Goal: Information Seeking & Learning: Compare options

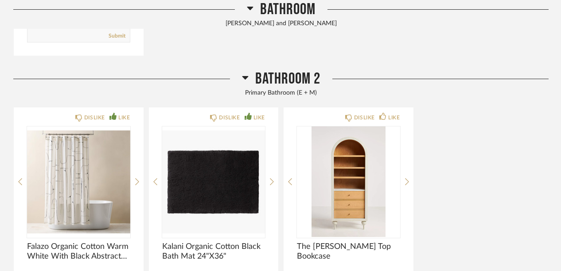
scroll to position [398, 0]
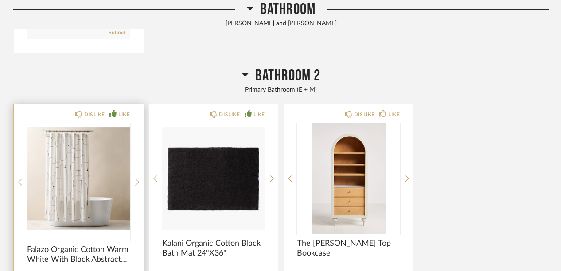
click at [112, 176] on img "0" at bounding box center [78, 179] width 103 height 111
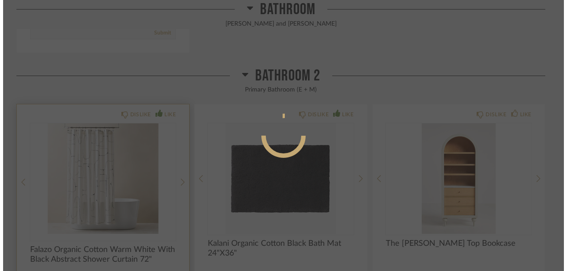
scroll to position [0, 0]
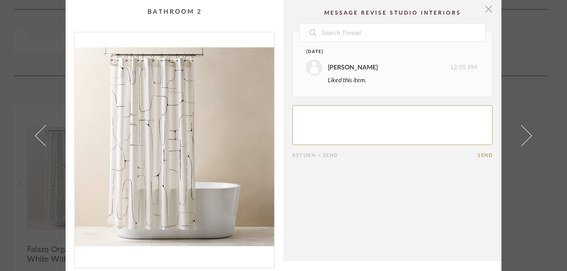
click at [488, 8] on span "button" at bounding box center [489, 9] width 18 height 18
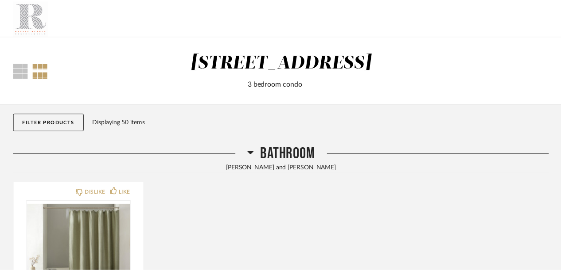
scroll to position [398, 0]
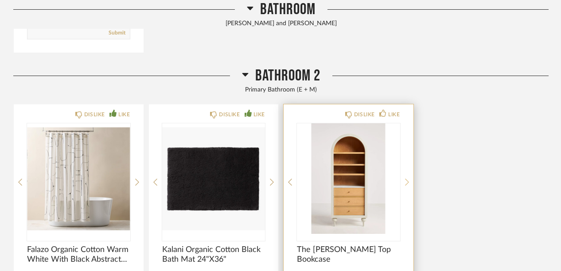
click at [405, 180] on icon at bounding box center [407, 182] width 4 height 8
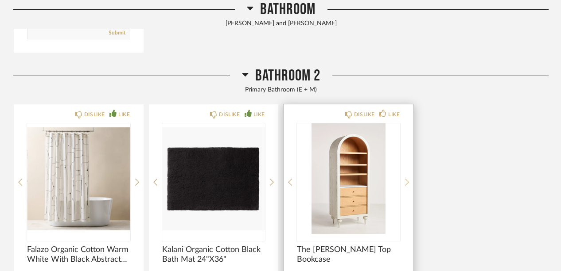
click at [405, 180] on icon at bounding box center [407, 182] width 4 height 8
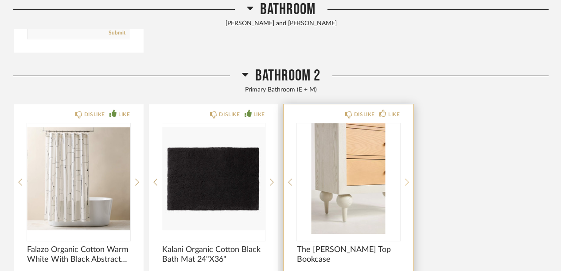
click at [405, 180] on icon at bounding box center [407, 182] width 4 height 8
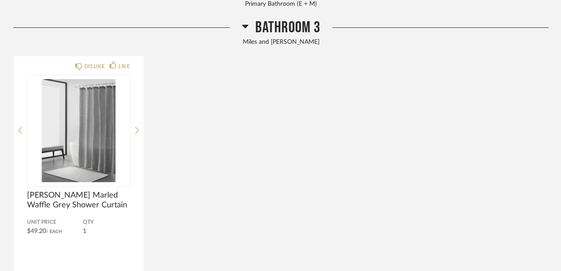
scroll to position [729, 0]
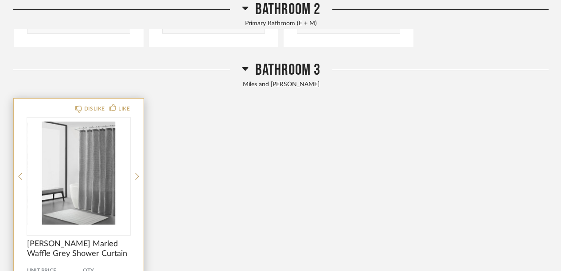
click at [74, 181] on img "0" at bounding box center [78, 173] width 103 height 111
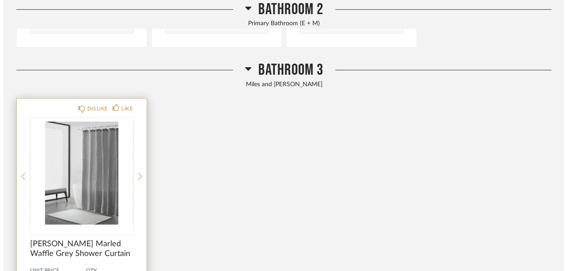
scroll to position [0, 0]
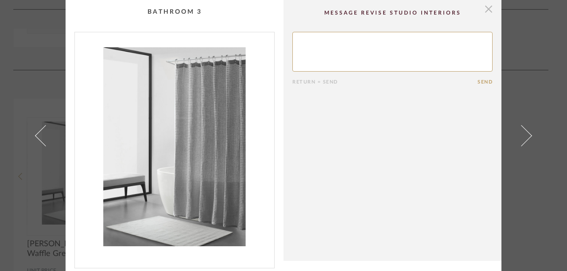
click at [486, 9] on span "button" at bounding box center [489, 9] width 18 height 18
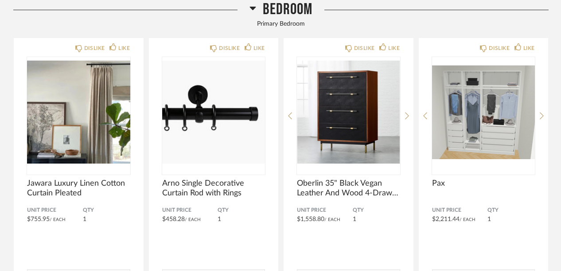
scroll to position [1112, 0]
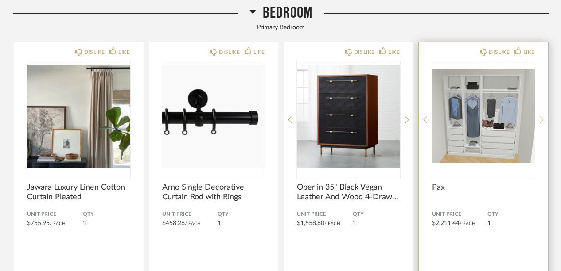
click at [540, 118] on icon at bounding box center [541, 120] width 4 height 8
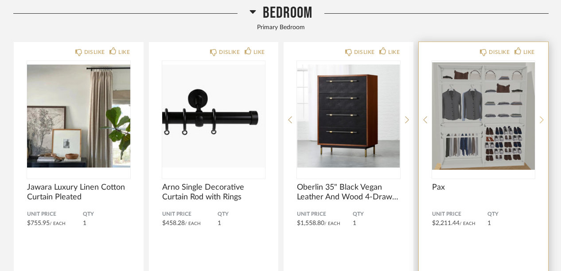
click at [542, 119] on icon at bounding box center [541, 120] width 4 height 8
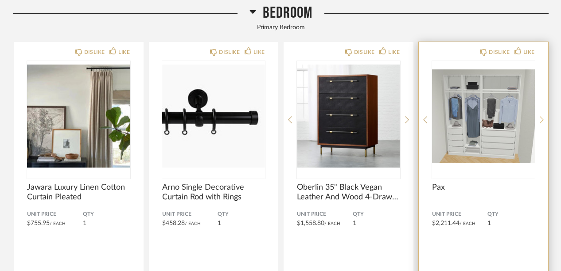
click at [542, 119] on icon at bounding box center [541, 120] width 4 height 8
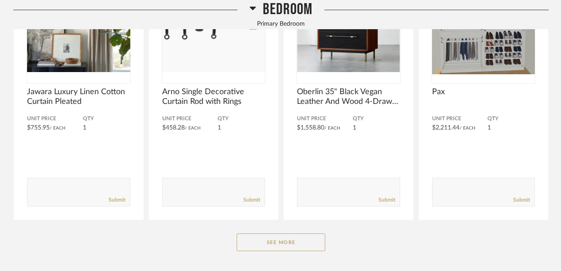
scroll to position [1204, 0]
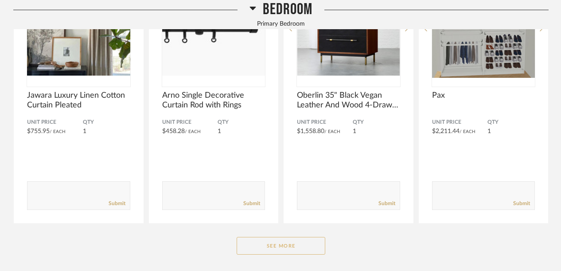
click at [260, 248] on button "See More" at bounding box center [280, 246] width 89 height 18
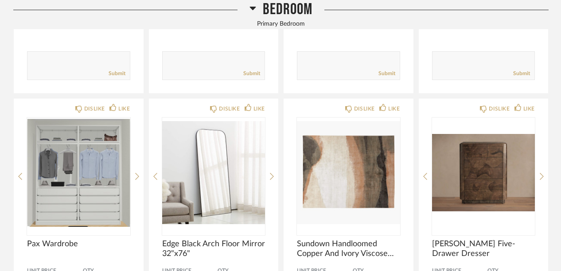
scroll to position [1346, 0]
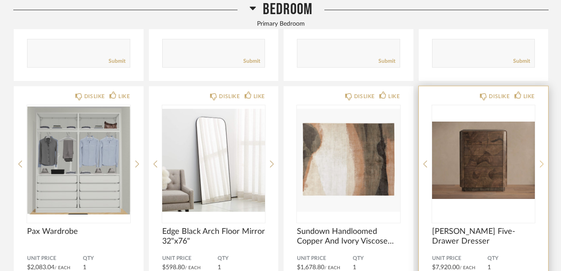
click at [540, 164] on icon at bounding box center [541, 164] width 4 height 8
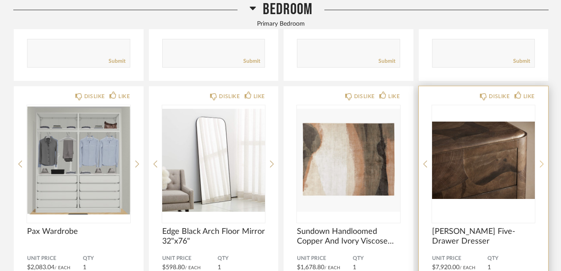
click at [541, 164] on icon at bounding box center [541, 164] width 4 height 8
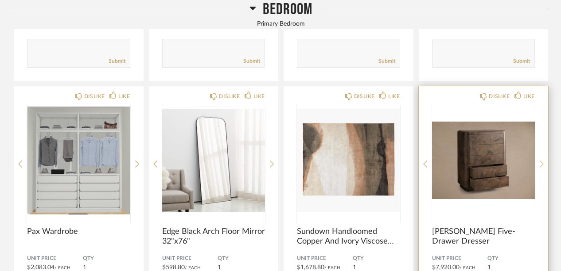
click at [541, 164] on icon at bounding box center [541, 164] width 4 height 8
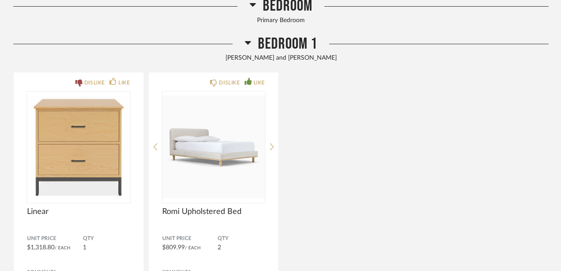
scroll to position [2016, 0]
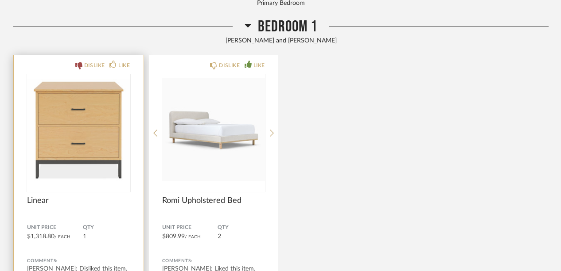
click at [111, 155] on img "0" at bounding box center [78, 129] width 103 height 111
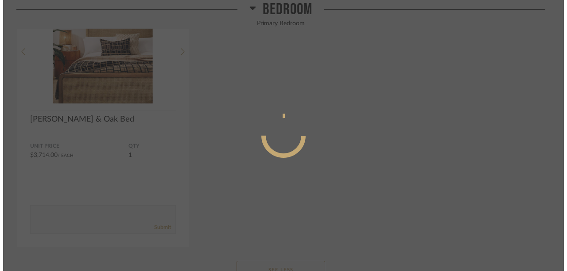
scroll to position [0, 0]
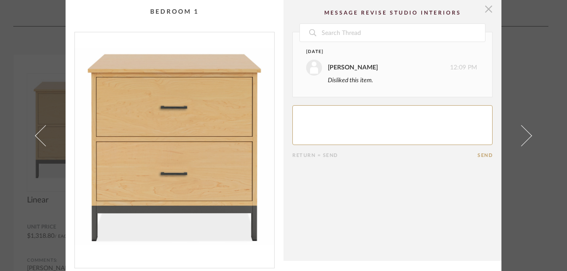
click at [483, 8] on span "button" at bounding box center [489, 9] width 18 height 18
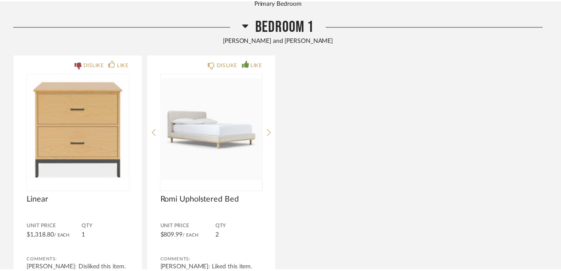
scroll to position [2016, 0]
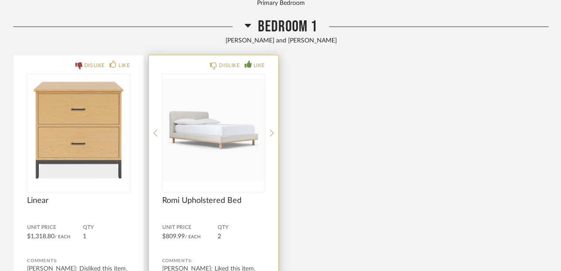
click at [227, 127] on img "0" at bounding box center [213, 129] width 103 height 111
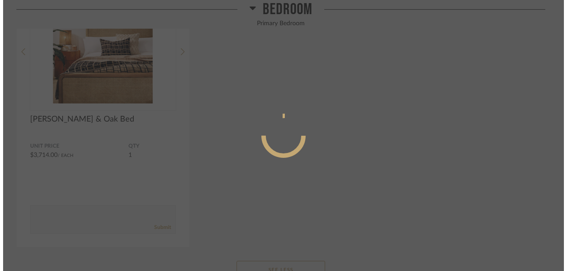
scroll to position [0, 0]
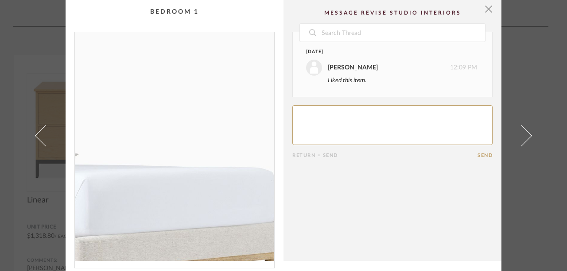
click at [217, 130] on img "0" at bounding box center [174, 146] width 199 height 229
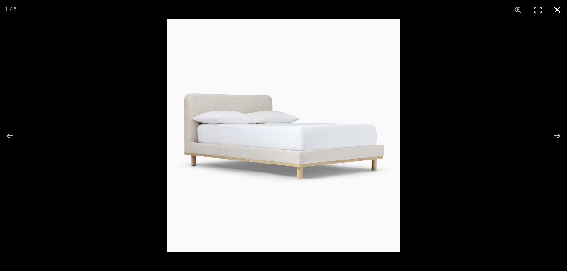
click at [560, 9] on button at bounding box center [556, 9] width 19 height 19
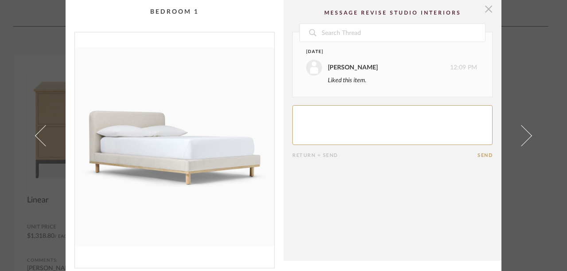
click at [487, 5] on span "button" at bounding box center [489, 9] width 18 height 18
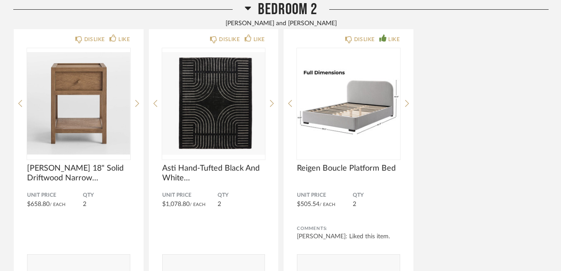
scroll to position [2363, 0]
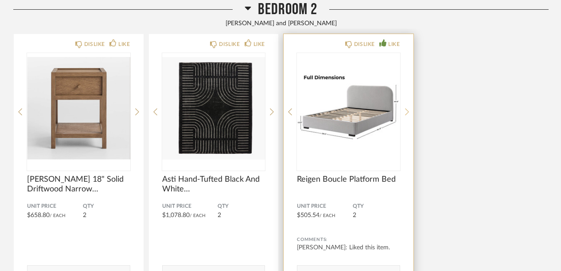
click at [408, 109] on icon at bounding box center [407, 112] width 4 height 8
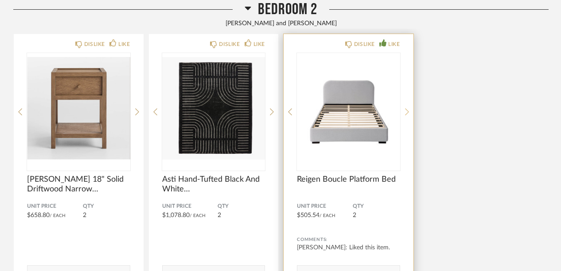
click at [408, 109] on icon at bounding box center [407, 112] width 4 height 8
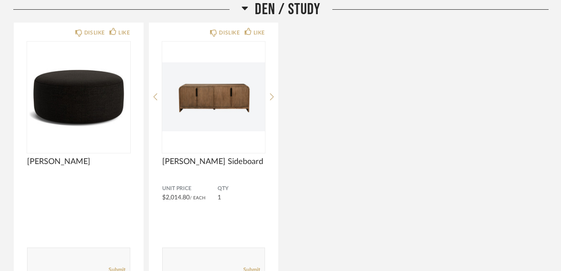
scroll to position [2663, 0]
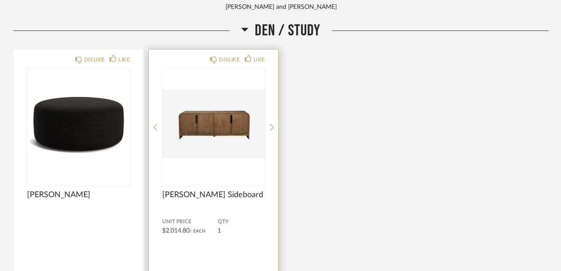
click at [233, 112] on img "0" at bounding box center [213, 124] width 103 height 111
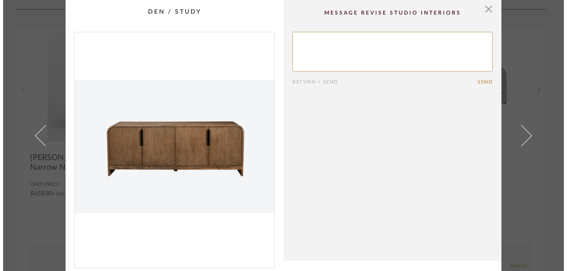
scroll to position [0, 0]
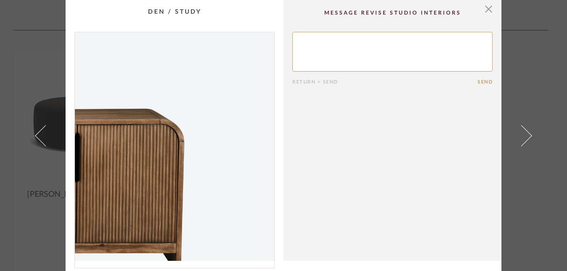
click at [246, 134] on img "0" at bounding box center [174, 146] width 199 height 229
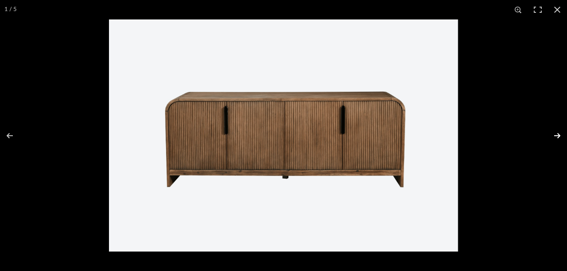
click at [558, 135] on button at bounding box center [551, 136] width 31 height 44
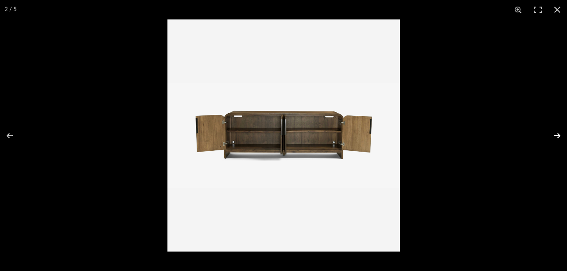
click at [558, 135] on button at bounding box center [551, 136] width 31 height 44
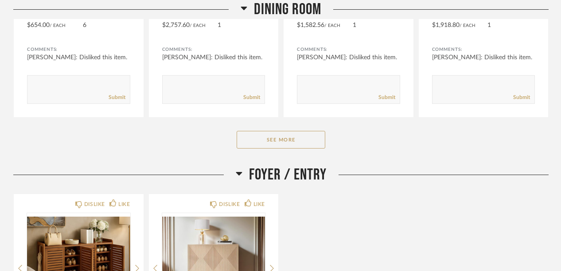
scroll to position [2542, 0]
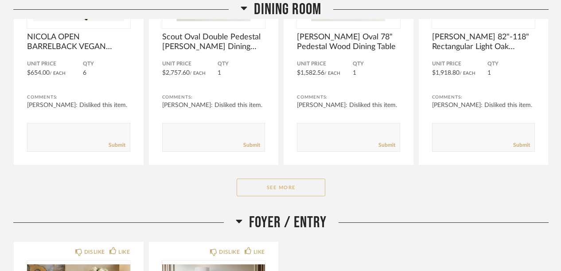
click at [271, 187] on button "See More" at bounding box center [280, 188] width 89 height 18
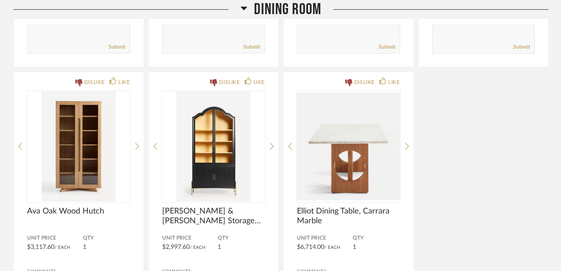
scroll to position [2970, 0]
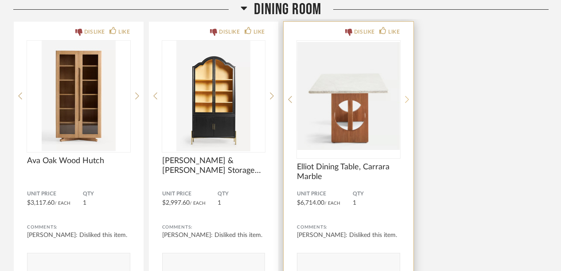
click at [407, 96] on icon at bounding box center [407, 100] width 4 height 8
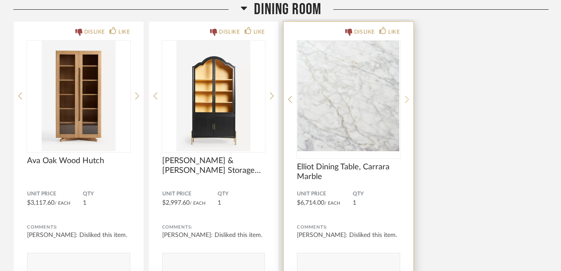
click at [407, 96] on icon at bounding box center [407, 100] width 4 height 8
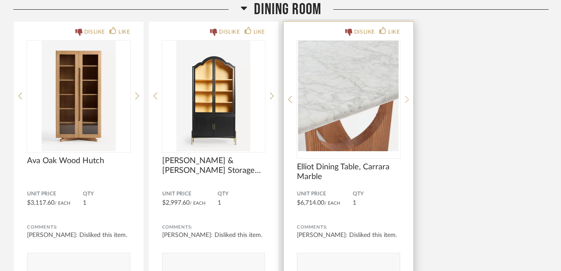
click at [407, 96] on icon at bounding box center [407, 100] width 4 height 8
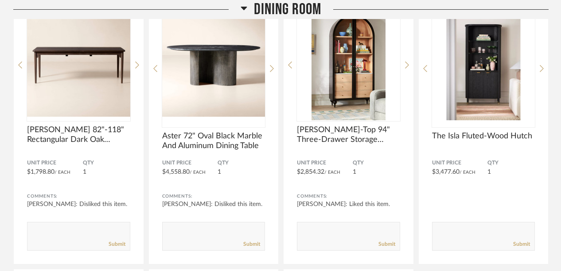
scroll to position [2704, 0]
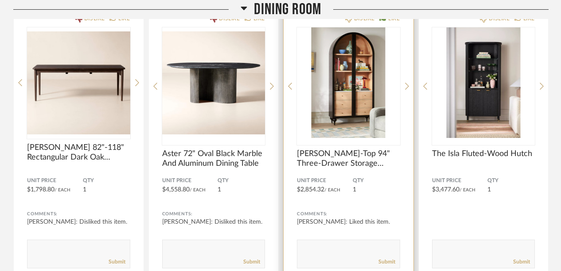
click at [366, 81] on img "0" at bounding box center [348, 82] width 103 height 111
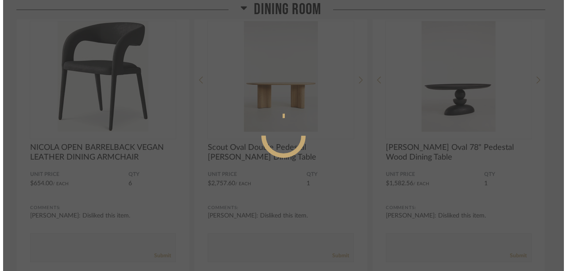
scroll to position [0, 0]
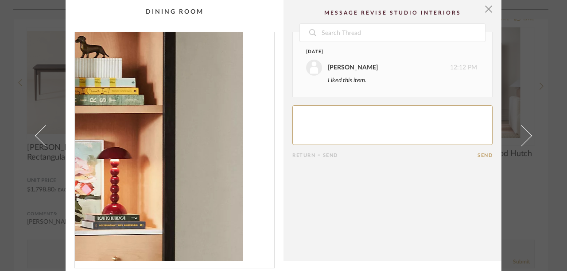
click at [225, 136] on img "0" at bounding box center [174, 146] width 199 height 229
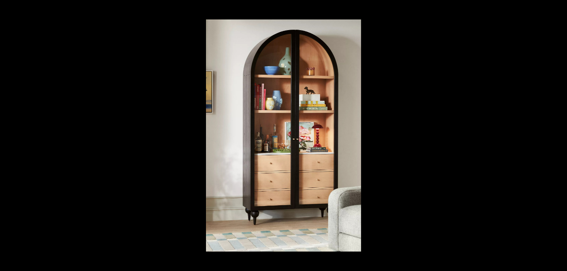
click at [558, 137] on button at bounding box center [551, 136] width 31 height 44
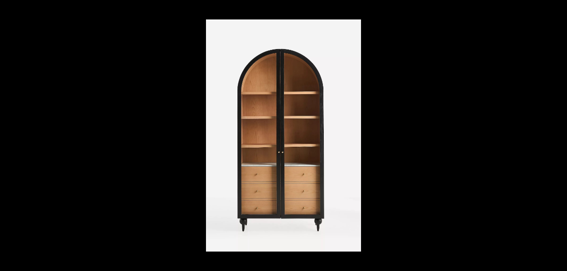
click at [558, 137] on button at bounding box center [551, 136] width 31 height 44
